Goal: Transaction & Acquisition: Purchase product/service

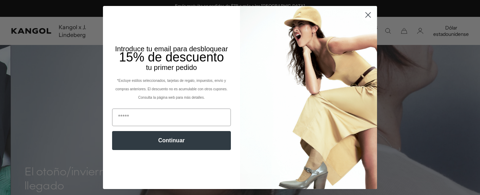
click at [367, 45] on img "POPUP Form" at bounding box center [308, 97] width 137 height 183
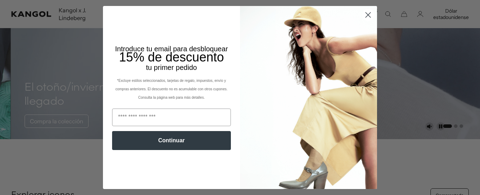
click at [368, 17] on circle "Cerrar diálogo" at bounding box center [368, 15] width 12 height 12
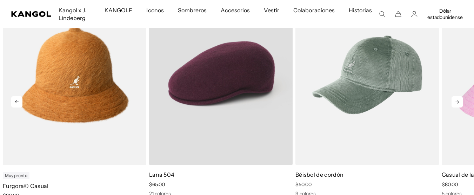
scroll to position [0, 145]
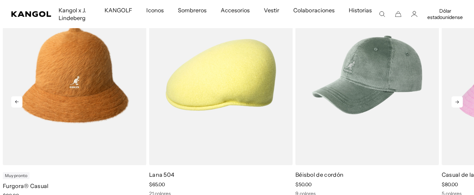
click at [460, 100] on icon at bounding box center [457, 101] width 11 height 11
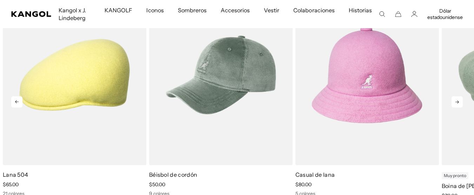
click at [460, 100] on icon at bounding box center [457, 101] width 11 height 11
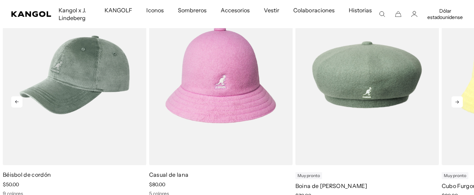
scroll to position [0, 0]
click at [460, 100] on icon at bounding box center [457, 101] width 11 height 11
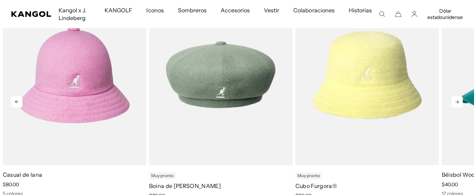
click at [460, 100] on icon at bounding box center [457, 101] width 11 height 11
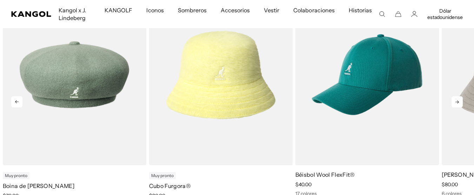
click at [460, 100] on icon at bounding box center [457, 101] width 11 height 11
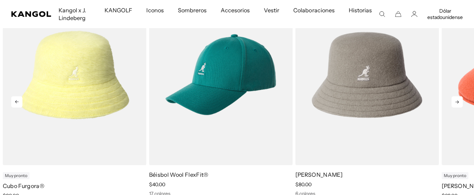
click at [460, 100] on icon at bounding box center [457, 101] width 11 height 11
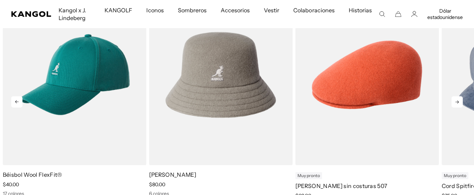
scroll to position [0, 145]
click at [460, 100] on icon at bounding box center [457, 101] width 11 height 11
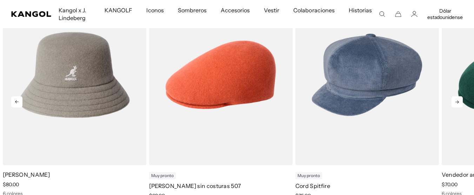
click at [460, 100] on icon at bounding box center [457, 101] width 11 height 11
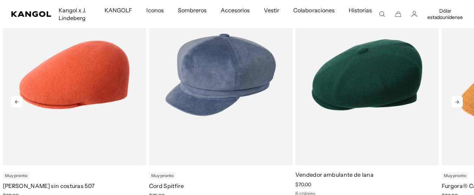
click at [460, 100] on icon at bounding box center [457, 101] width 11 height 11
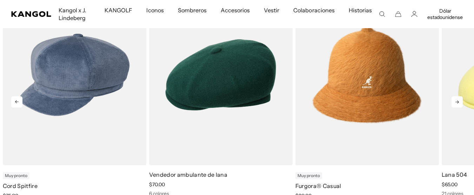
scroll to position [0, 0]
click at [460, 100] on icon at bounding box center [457, 101] width 11 height 11
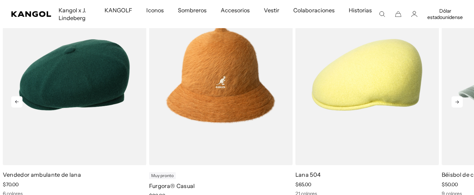
click at [460, 100] on icon at bounding box center [457, 101] width 11 height 11
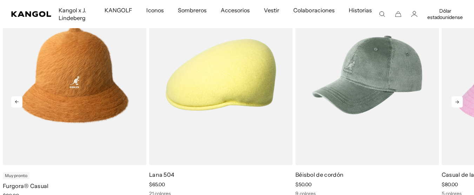
scroll to position [0, 145]
click at [460, 100] on icon at bounding box center [457, 101] width 11 height 11
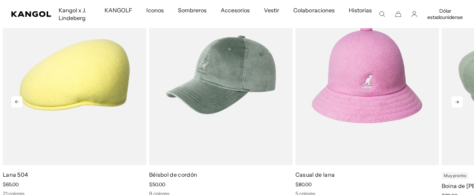
click at [460, 100] on icon at bounding box center [457, 101] width 11 height 11
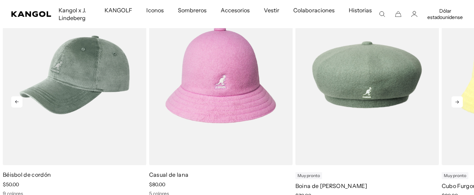
click at [460, 100] on icon at bounding box center [457, 101] width 11 height 11
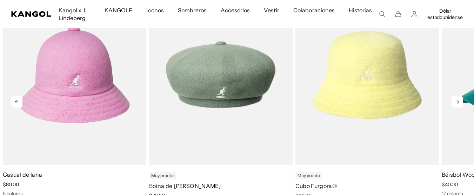
scroll to position [0, 0]
click at [460, 100] on icon at bounding box center [457, 101] width 11 height 11
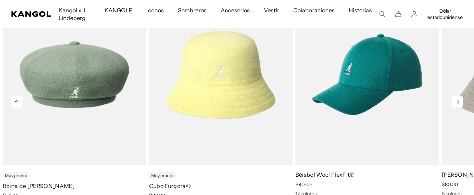
click at [460, 100] on icon at bounding box center [457, 101] width 11 height 11
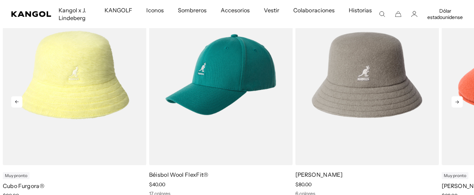
click at [460, 100] on icon at bounding box center [457, 101] width 11 height 11
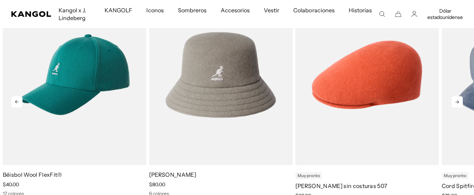
scroll to position [0, 145]
click at [460, 100] on icon at bounding box center [457, 101] width 11 height 11
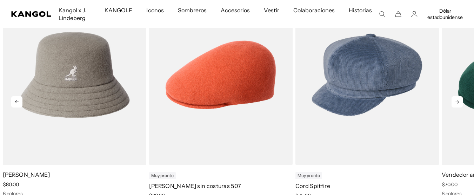
click at [460, 100] on icon at bounding box center [457, 101] width 11 height 11
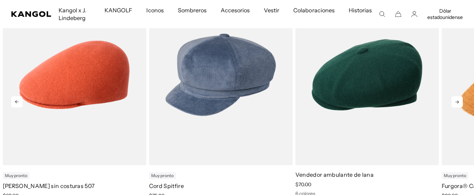
click at [460, 100] on icon at bounding box center [457, 101] width 11 height 11
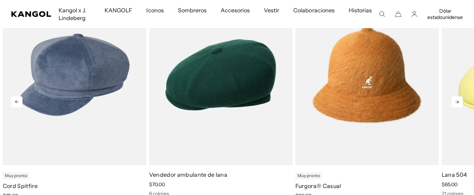
scroll to position [0, 0]
click at [460, 100] on icon at bounding box center [457, 101] width 11 height 11
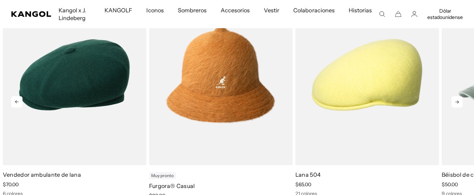
click at [460, 100] on icon at bounding box center [457, 101] width 11 height 11
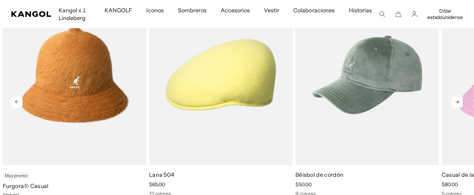
click at [460, 100] on icon at bounding box center [457, 101] width 11 height 11
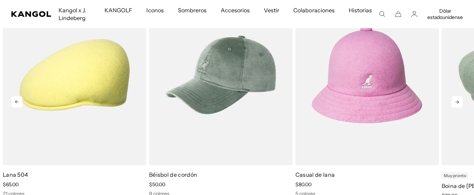
click at [460, 100] on icon at bounding box center [457, 101] width 11 height 11
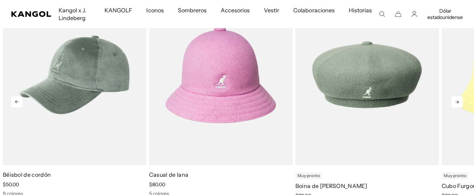
scroll to position [0, 145]
click at [460, 100] on icon at bounding box center [457, 101] width 11 height 11
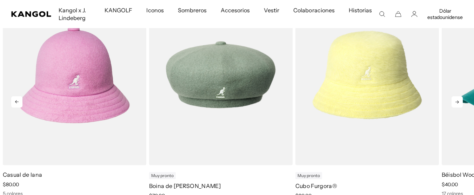
click at [460, 100] on icon at bounding box center [457, 101] width 11 height 11
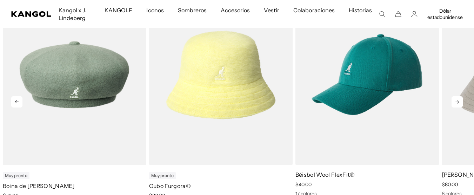
click at [460, 100] on icon at bounding box center [457, 101] width 11 height 11
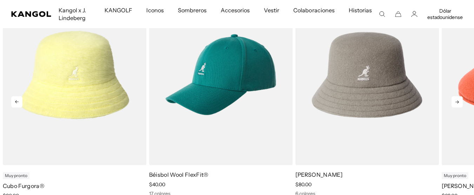
click at [460, 100] on icon at bounding box center [457, 101] width 11 height 11
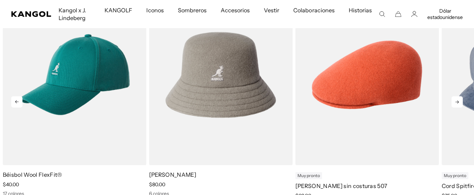
scroll to position [0, 0]
click at [460, 100] on icon at bounding box center [457, 101] width 11 height 11
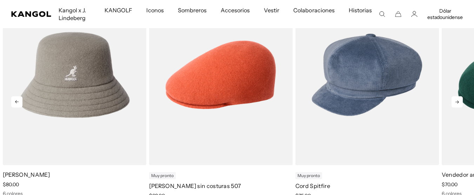
click at [460, 100] on icon at bounding box center [457, 101] width 11 height 11
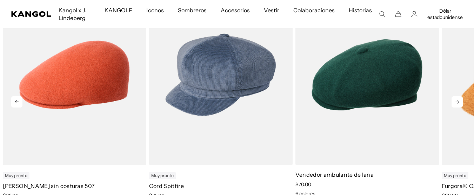
click at [460, 100] on icon at bounding box center [457, 101] width 11 height 11
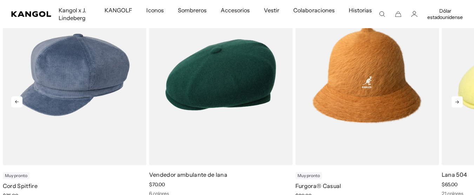
click at [460, 100] on icon at bounding box center [457, 101] width 11 height 11
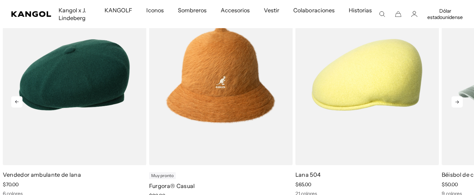
scroll to position [0, 145]
click at [460, 100] on icon at bounding box center [457, 101] width 11 height 11
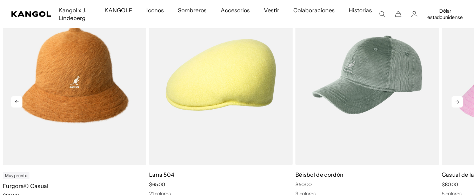
click at [460, 100] on icon at bounding box center [457, 101] width 11 height 11
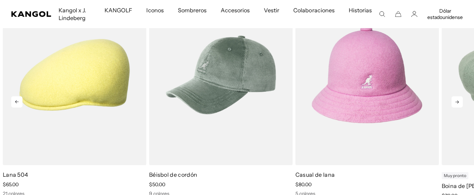
click at [460, 100] on icon at bounding box center [457, 101] width 11 height 11
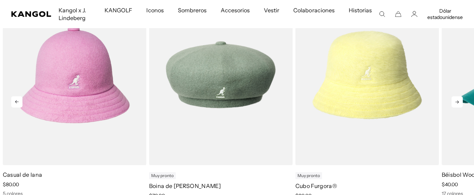
click at [460, 100] on icon at bounding box center [457, 101] width 11 height 11
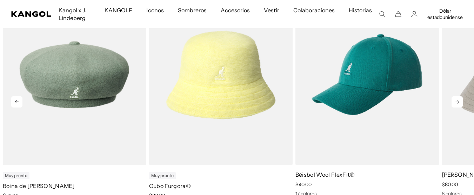
click at [460, 100] on icon at bounding box center [457, 101] width 11 height 11
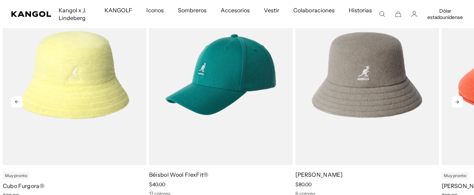
click at [460, 100] on icon at bounding box center [457, 101] width 11 height 11
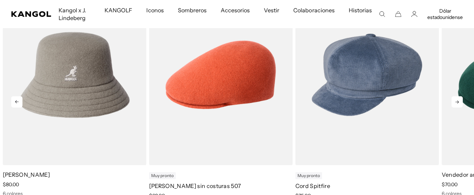
click at [460, 100] on icon at bounding box center [457, 101] width 11 height 11
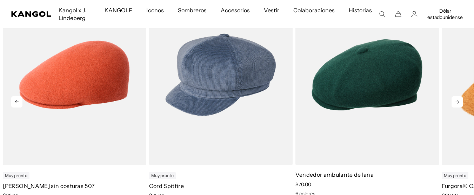
click at [460, 100] on icon at bounding box center [457, 101] width 11 height 11
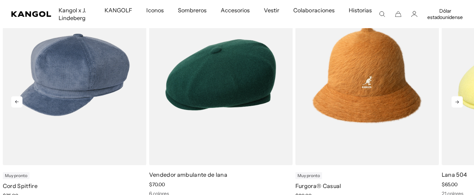
click at [460, 100] on icon at bounding box center [457, 101] width 11 height 11
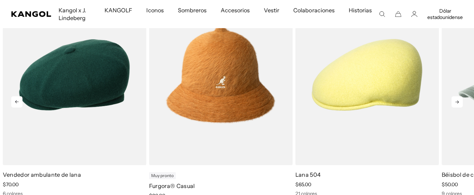
click at [460, 100] on icon at bounding box center [457, 101] width 11 height 11
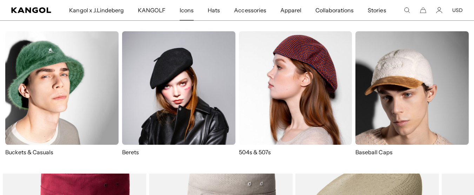
click at [306, 88] on img at bounding box center [295, 87] width 113 height 113
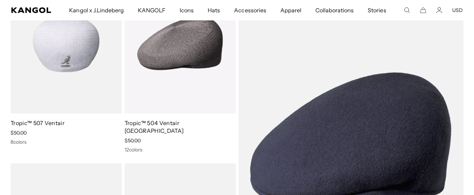
click at [64, 70] on img at bounding box center [66, 44] width 111 height 140
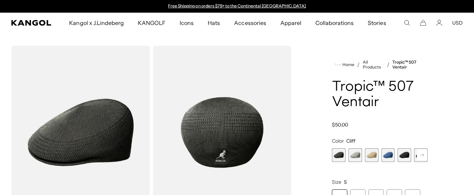
drag, startPoint x: 0, startPoint y: 0, endPoint x: 357, endPoint y: 154, distance: 388.6
click at [357, 154] on span "2 of 9" at bounding box center [356, 155] width 14 height 14
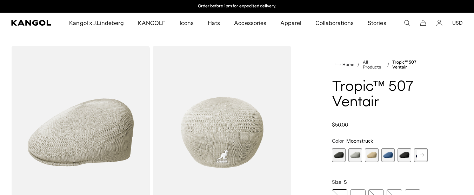
click at [373, 156] on span "3 of 9" at bounding box center [372, 155] width 14 height 14
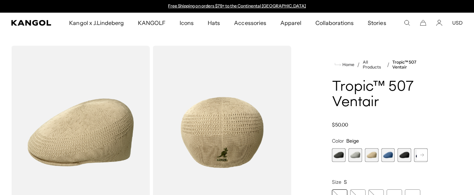
click at [388, 158] on span "4 of 9" at bounding box center [389, 155] width 14 height 14
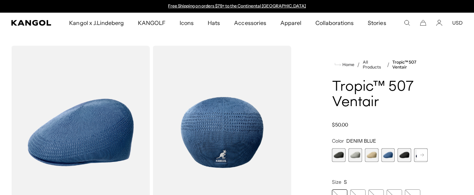
click at [406, 159] on span "5 of 9" at bounding box center [405, 155] width 14 height 14
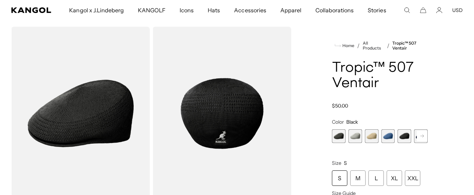
scroll to position [19, 0]
click at [337, 139] on span "1 of 9" at bounding box center [339, 136] width 14 height 14
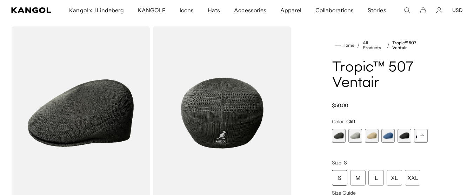
scroll to position [0, 145]
click at [406, 137] on span "5 of 9" at bounding box center [405, 136] width 14 height 14
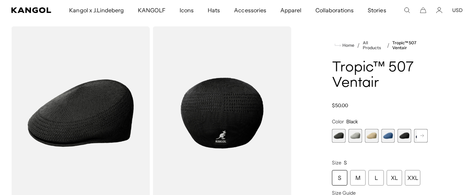
click at [424, 137] on rect at bounding box center [422, 135] width 11 height 11
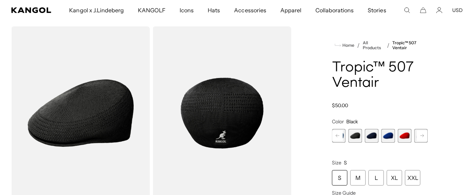
click at [424, 137] on rect at bounding box center [422, 135] width 11 height 11
click at [424, 137] on div "Previous Next Cliff Variant sold out or unavailable Moonstruck Variant sold out…" at bounding box center [380, 136] width 96 height 14
click at [424, 137] on span "9 of 9" at bounding box center [421, 136] width 14 height 14
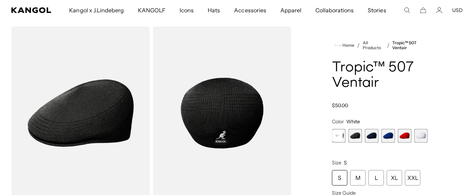
click at [424, 137] on span "9 of 9" at bounding box center [421, 136] width 14 height 14
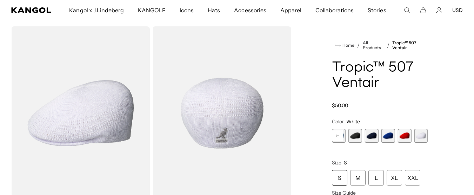
click at [371, 134] on span "6 of 9" at bounding box center [372, 136] width 14 height 14
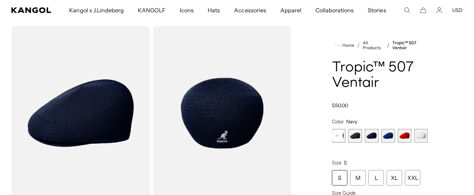
click at [352, 136] on span "5 of 9" at bounding box center [356, 136] width 14 height 14
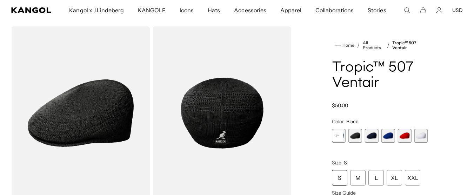
click at [372, 136] on span "6 of 9" at bounding box center [372, 136] width 14 height 14
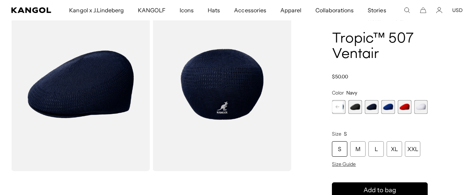
scroll to position [48, 0]
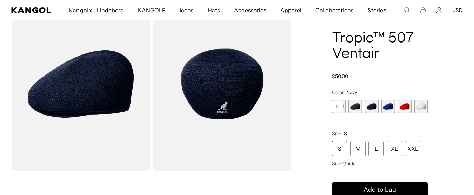
click at [358, 102] on span "5 of 9" at bounding box center [356, 107] width 14 height 14
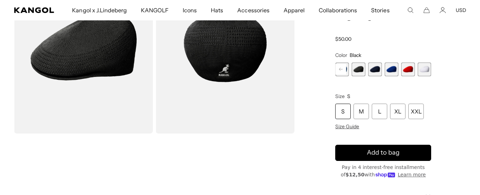
scroll to position [0, 145]
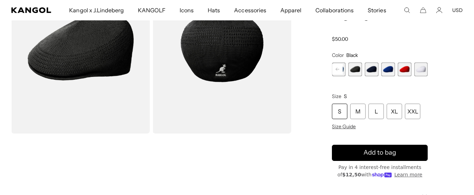
click at [276, 106] on img "Gallery Viewer" at bounding box center [222, 46] width 139 height 173
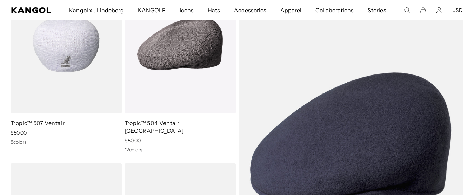
click at [67, 78] on img at bounding box center [66, 44] width 111 height 140
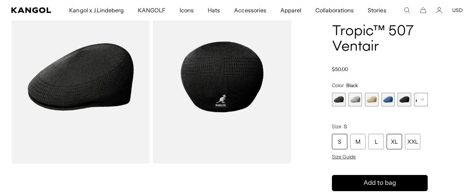
click at [392, 145] on div "XL" at bounding box center [394, 141] width 15 height 15
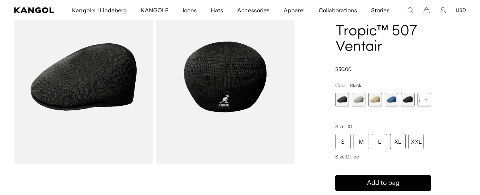
scroll to position [0, 145]
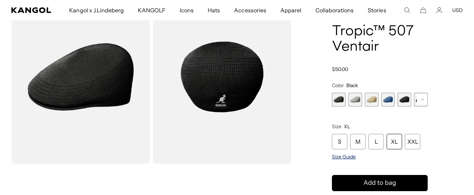
click at [349, 156] on span "Size Guide" at bounding box center [344, 156] width 24 height 6
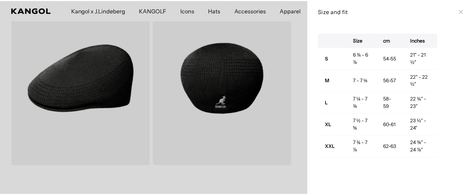
scroll to position [0, 0]
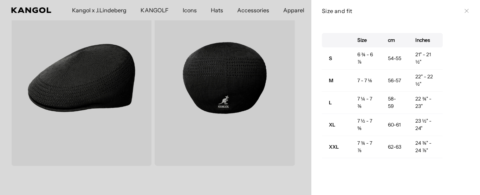
click at [464, 11] on icon at bounding box center [466, 11] width 4 height 4
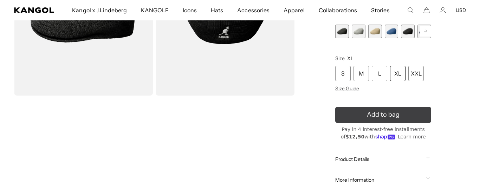
scroll to position [0, 145]
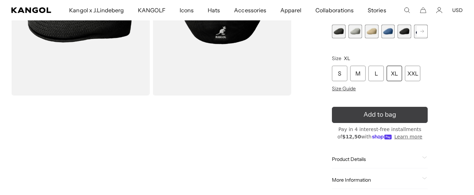
click at [362, 115] on button "Add to bag" at bounding box center [380, 115] width 96 height 16
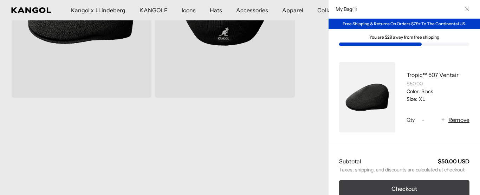
click at [385, 186] on button "Checkout" at bounding box center [404, 189] width 130 height 18
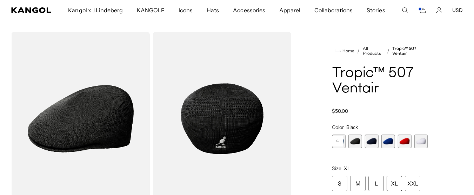
drag, startPoint x: 385, startPoint y: 85, endPoint x: 336, endPoint y: 73, distance: 51.0
click at [337, 74] on h1 "Tropic™ 507 Ventair" at bounding box center [380, 81] width 96 height 31
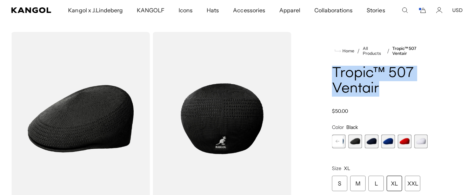
drag, startPoint x: 336, startPoint y: 73, endPoint x: 401, endPoint y: 88, distance: 67.4
click at [401, 88] on h1 "Tropic™ 507 Ventair" at bounding box center [380, 81] width 96 height 31
copy h1 "Tropic™ 507 Ventair"
